Goal: Transaction & Acquisition: Download file/media

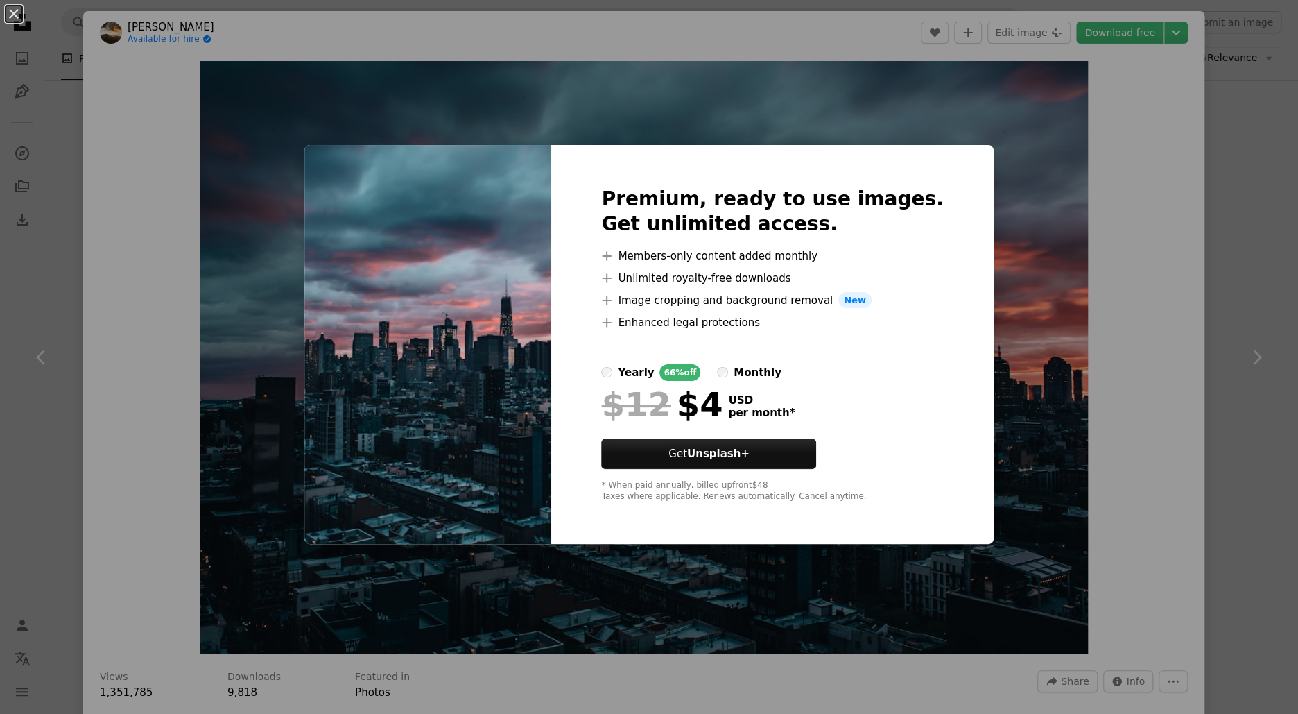
click at [1135, 161] on div "An X shape Premium, ready to use images. Get unlimited access. A plus sign Memb…" at bounding box center [649, 357] width 1298 height 714
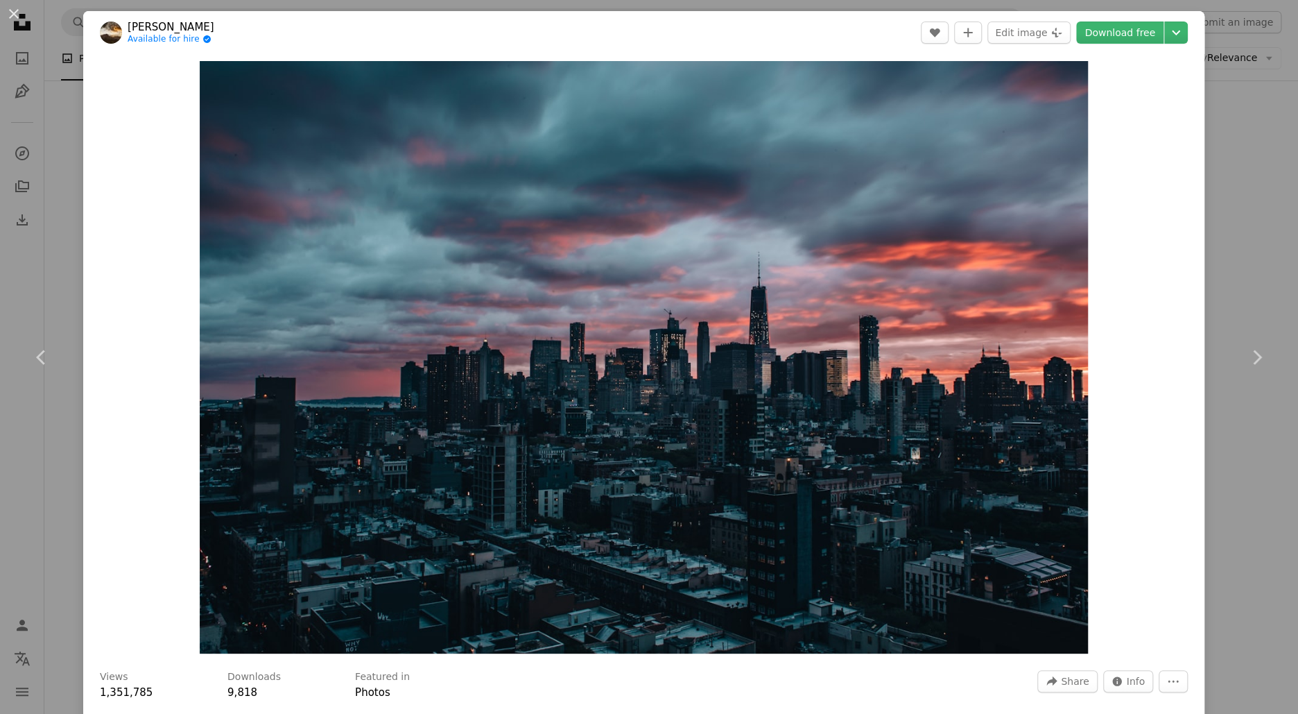
click at [1187, 33] on icon "Chevron down" at bounding box center [1176, 32] width 22 height 17
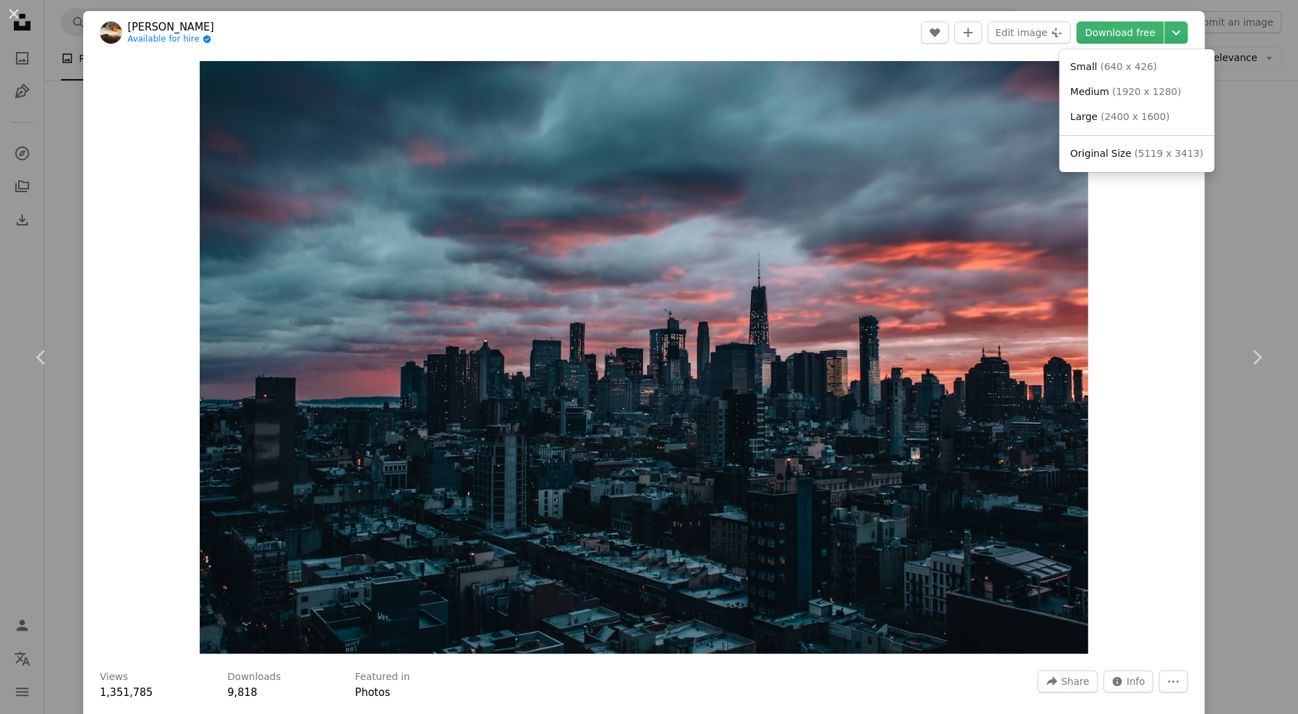
click at [1180, 247] on dialog "An X shape Chevron left Chevron right [PERSON_NAME] Available for hire A checkm…" at bounding box center [649, 357] width 1298 height 714
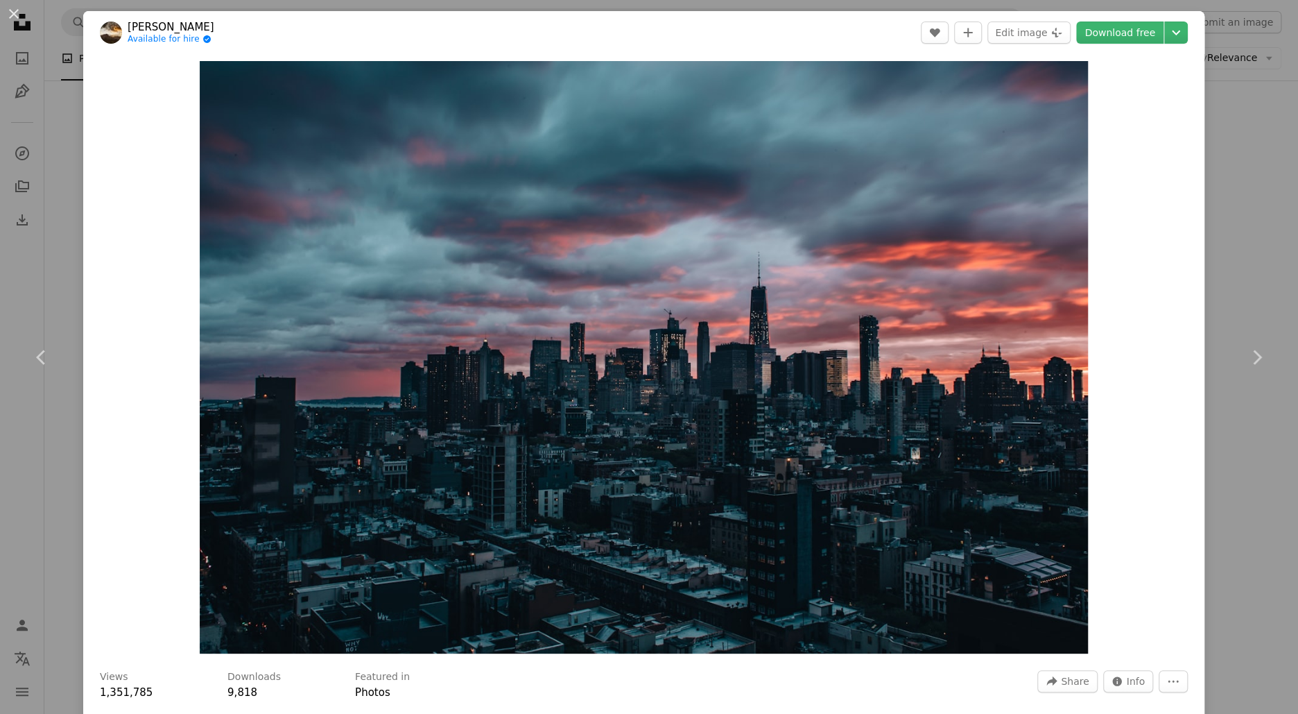
click at [1133, 31] on link "Download free" at bounding box center [1119, 33] width 87 height 22
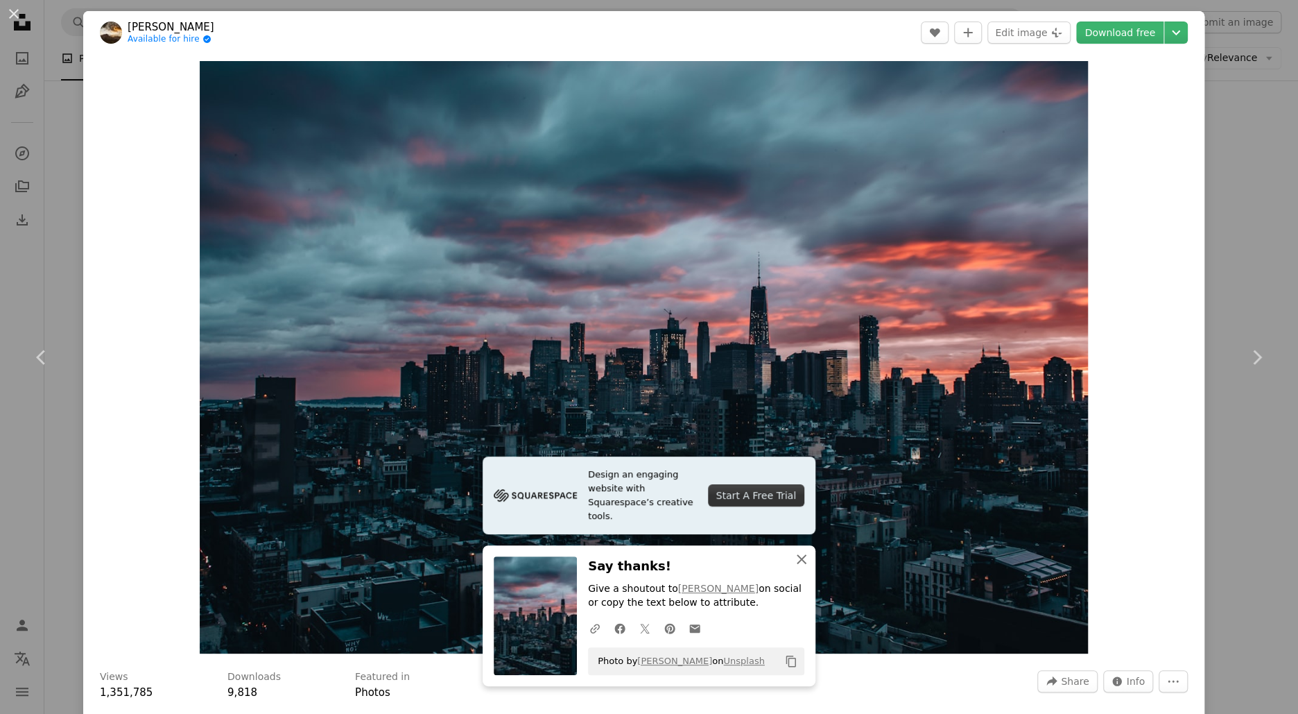
click at [788, 554] on button "An X shape Close" at bounding box center [802, 559] width 28 height 28
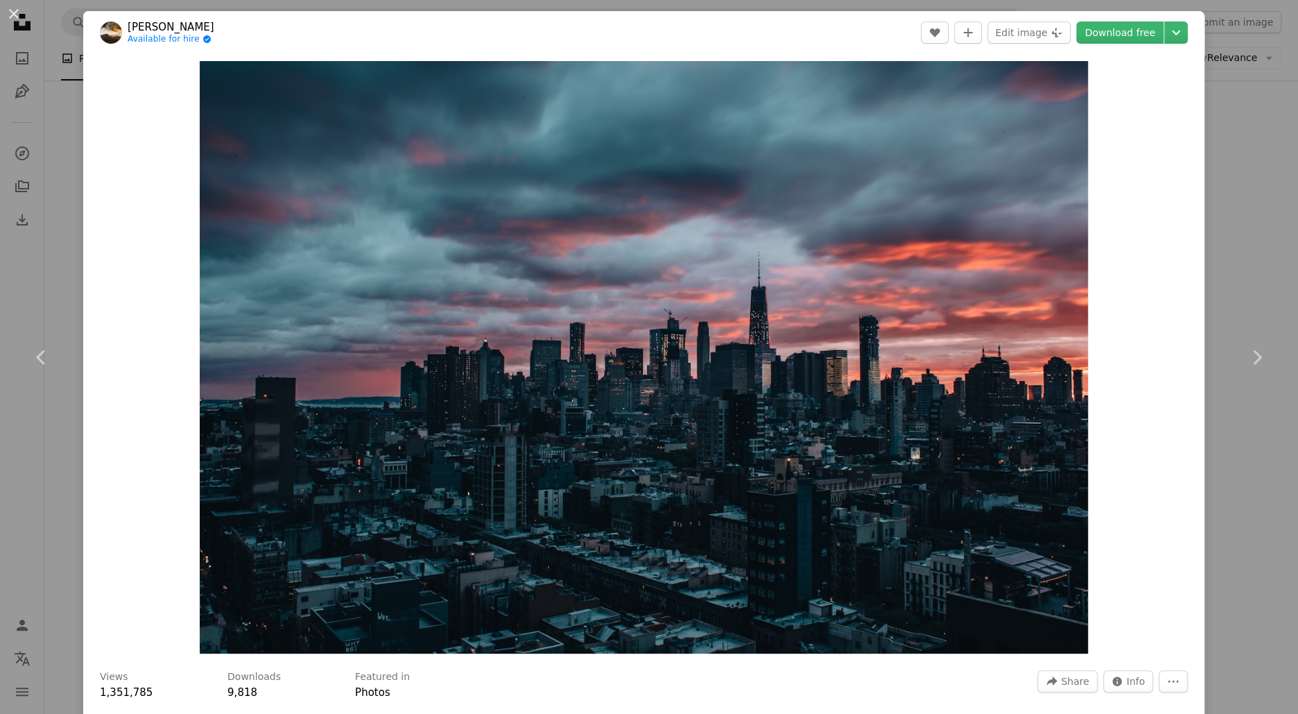
click at [1144, 39] on link "Download free" at bounding box center [1119, 33] width 87 height 22
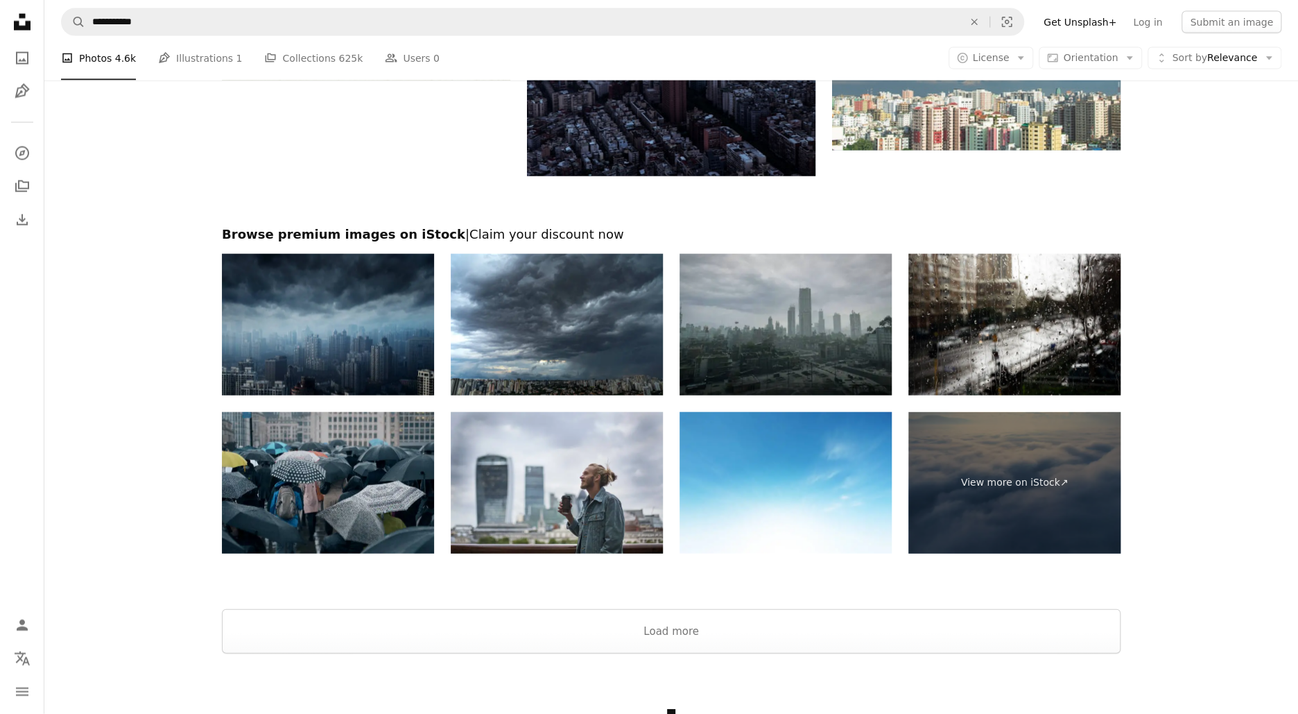
scroll to position [2103, 0]
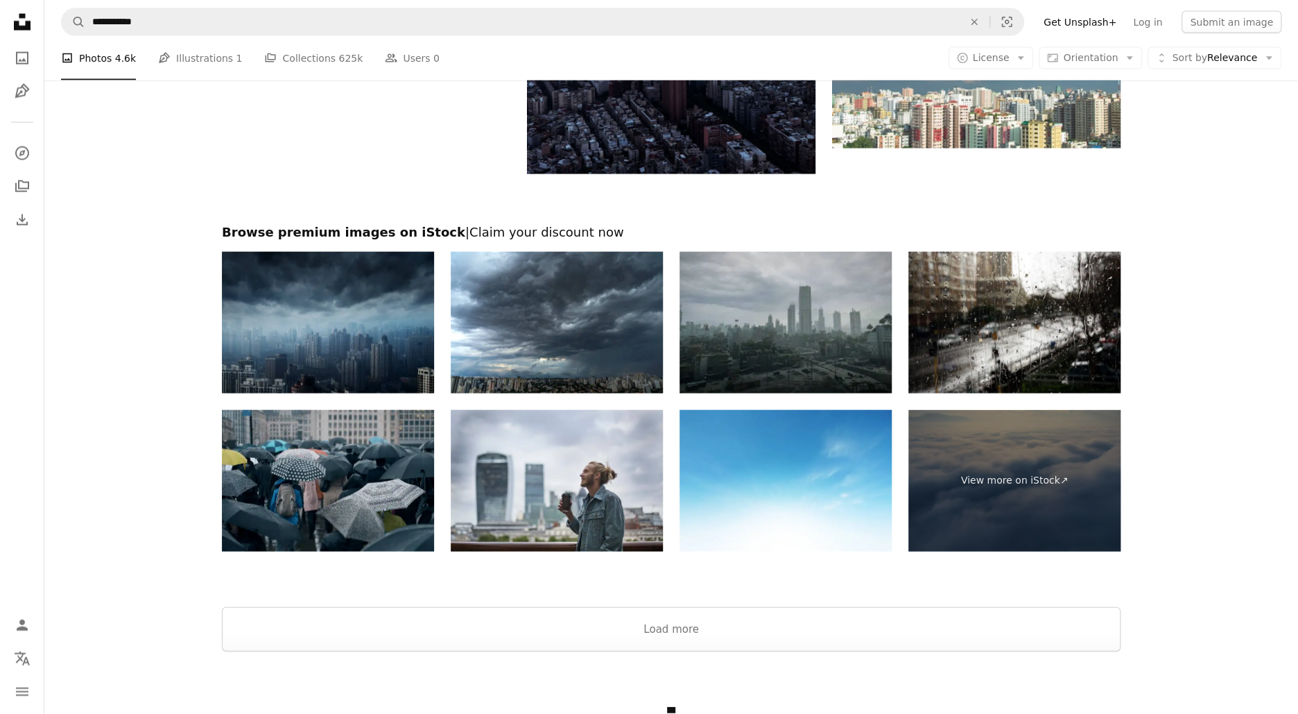
click at [385, 337] on img at bounding box center [328, 322] width 212 height 141
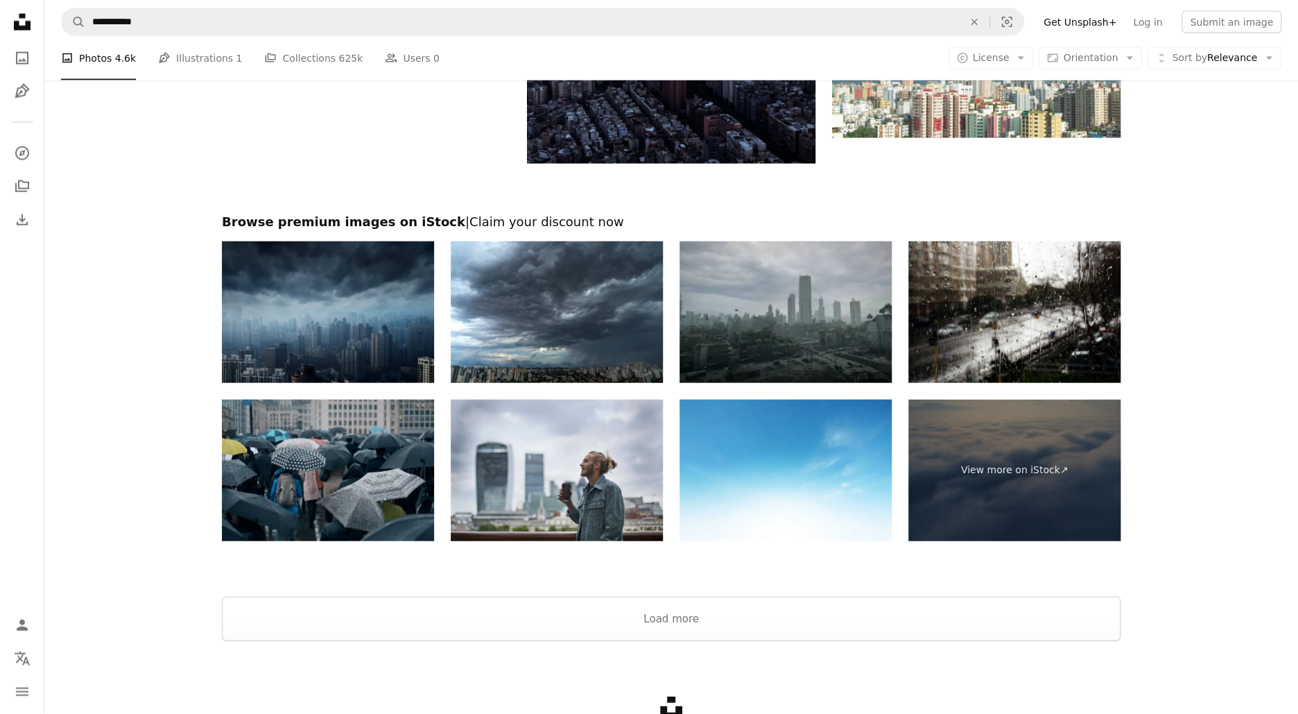
scroll to position [2164, 0]
